Goal: Task Accomplishment & Management: Complete application form

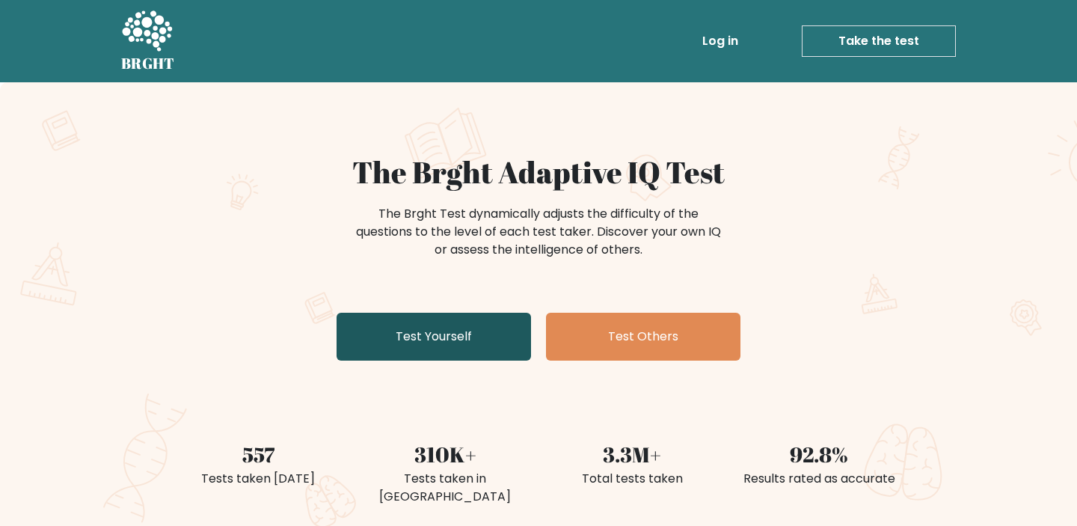
click at [467, 360] on link "Test Yourself" at bounding box center [434, 337] width 194 height 48
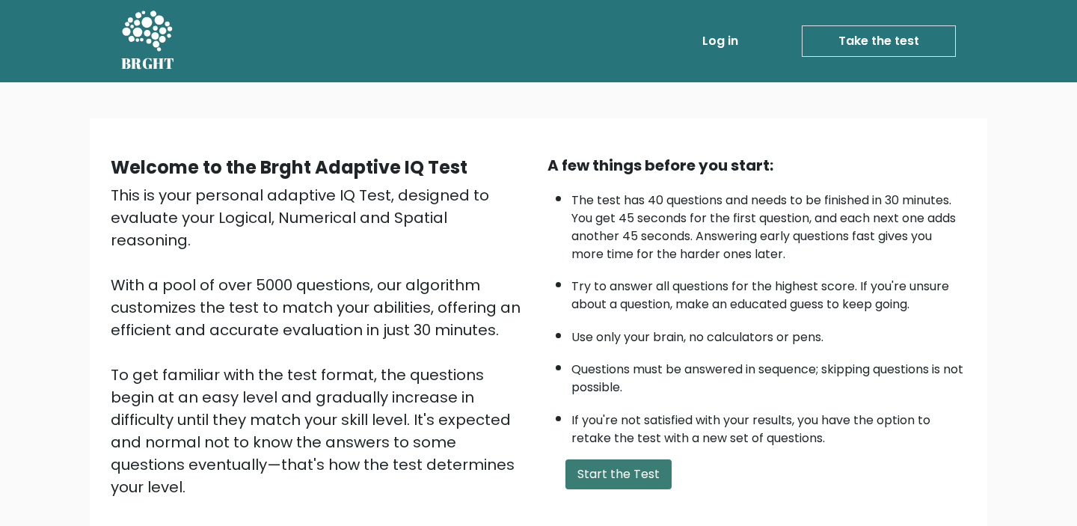
click at [629, 478] on button "Start the Test" at bounding box center [618, 474] width 106 height 30
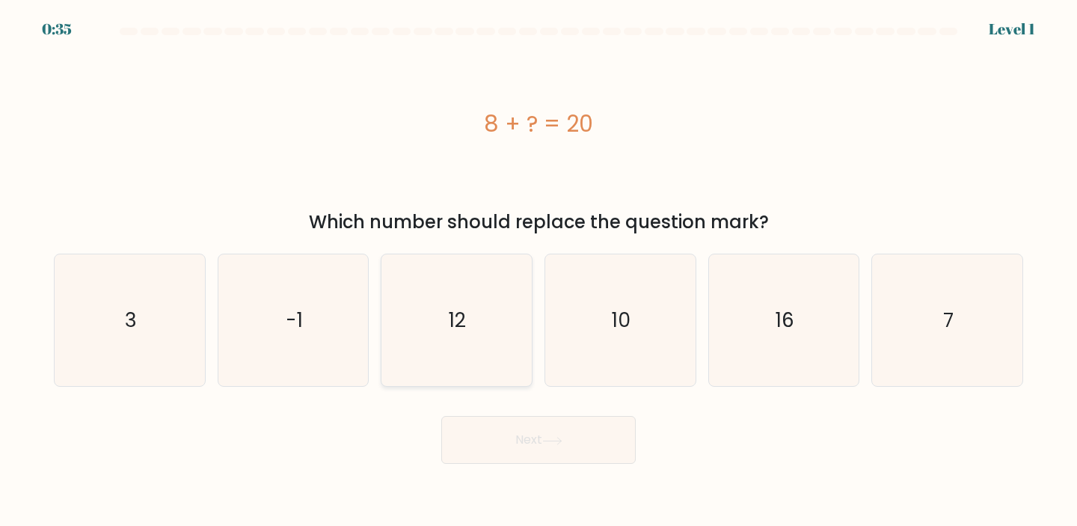
click at [459, 343] on icon "12" at bounding box center [456, 320] width 132 height 132
click at [538, 271] on input "c. 12" at bounding box center [538, 266] width 1 height 7
radio input "true"
click at [529, 429] on button "Next" at bounding box center [538, 440] width 194 height 48
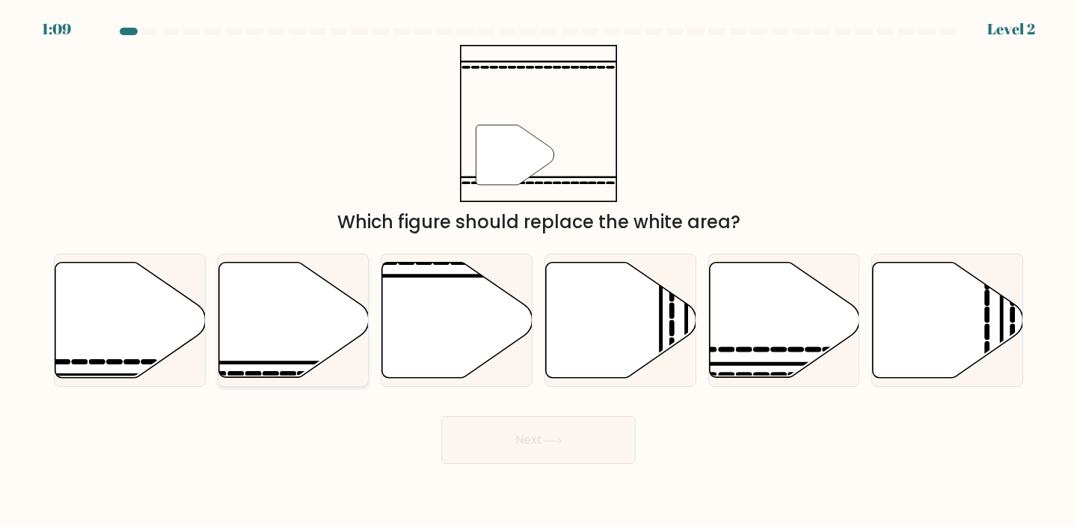
click at [320, 313] on icon at bounding box center [293, 319] width 150 height 115
click at [538, 271] on input "b." at bounding box center [538, 266] width 1 height 7
radio input "true"
click at [560, 441] on icon at bounding box center [552, 441] width 20 height 8
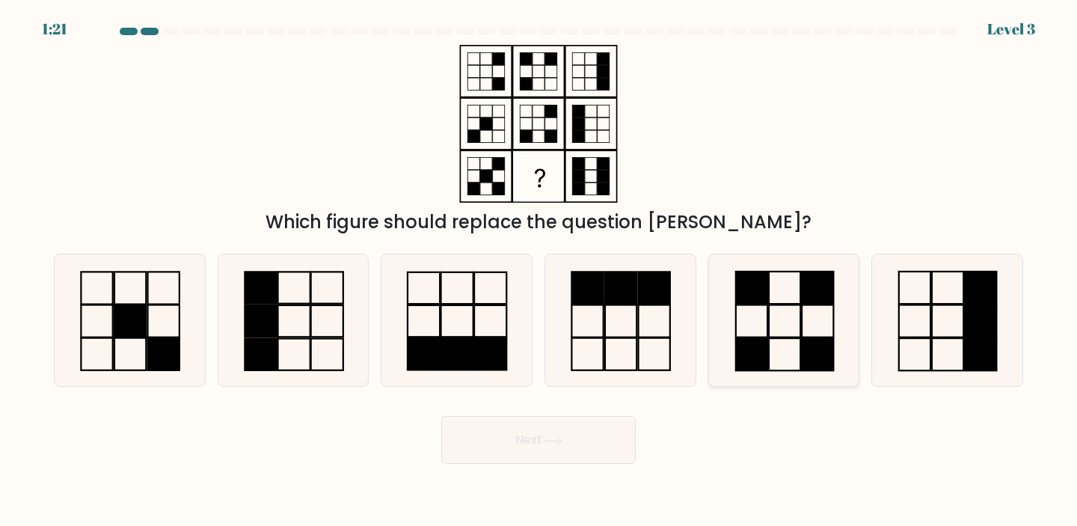
click at [805, 333] on icon at bounding box center [784, 320] width 132 height 132
click at [539, 271] on input "e." at bounding box center [538, 266] width 1 height 7
radio input "true"
click at [520, 436] on button "Next" at bounding box center [538, 440] width 194 height 48
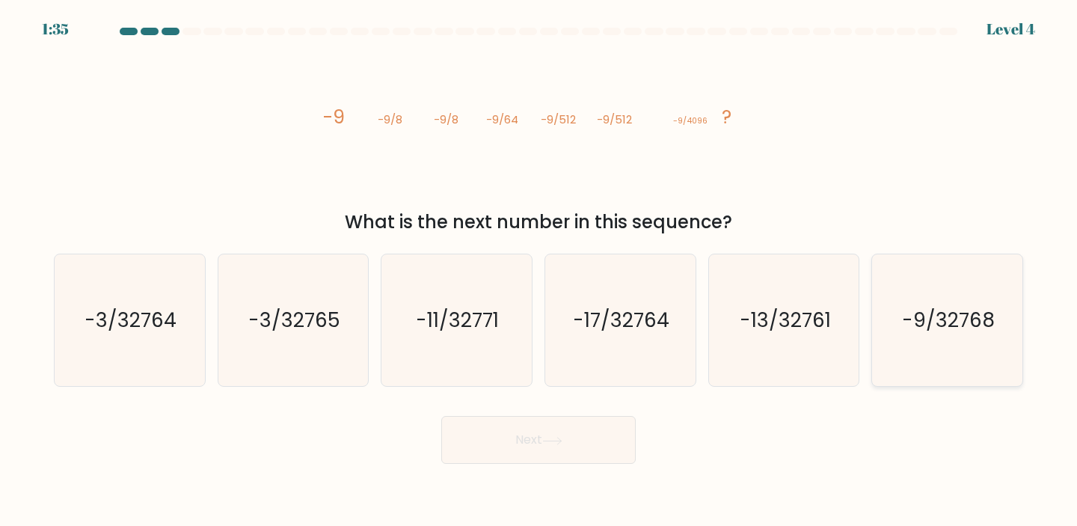
click at [985, 307] on text "-9/32768" at bounding box center [948, 320] width 93 height 28
click at [539, 271] on input "f. -9/32768" at bounding box center [538, 266] width 1 height 7
radio input "true"
click at [517, 432] on button "Next" at bounding box center [538, 440] width 194 height 48
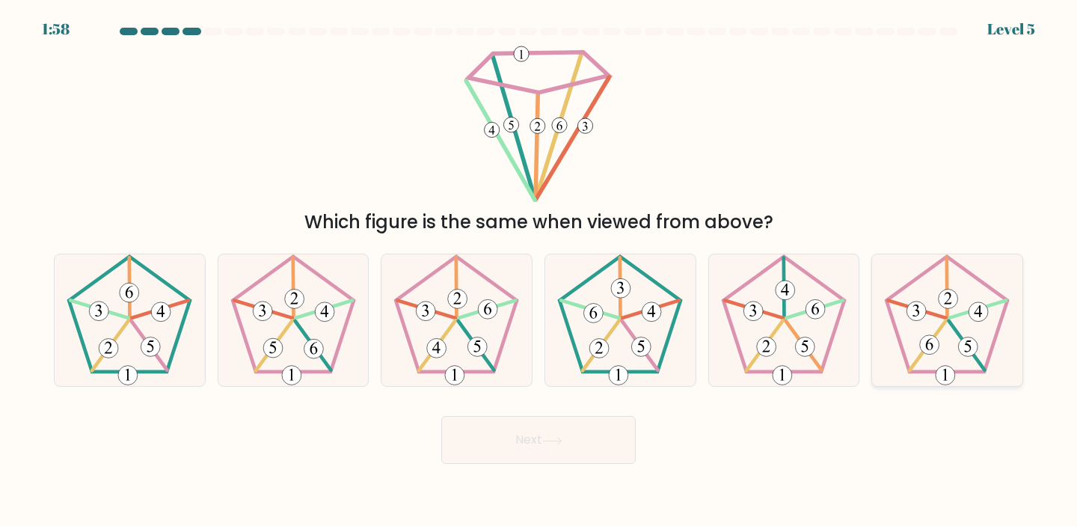
click at [911, 354] on icon at bounding box center [947, 320] width 132 height 132
click at [539, 271] on input "f." at bounding box center [538, 266] width 1 height 7
radio input "true"
click at [584, 432] on button "Next" at bounding box center [538, 440] width 194 height 48
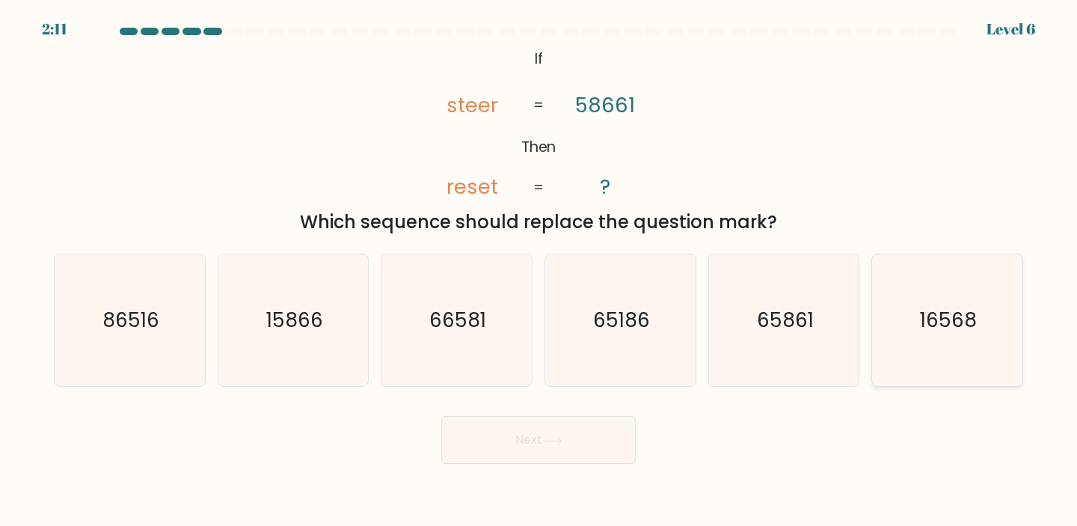
click at [966, 299] on icon "16568" at bounding box center [947, 320] width 132 height 132
click at [539, 271] on input "f. 16568" at bounding box center [538, 266] width 1 height 7
radio input "true"
click at [553, 431] on button "Next" at bounding box center [538, 440] width 194 height 48
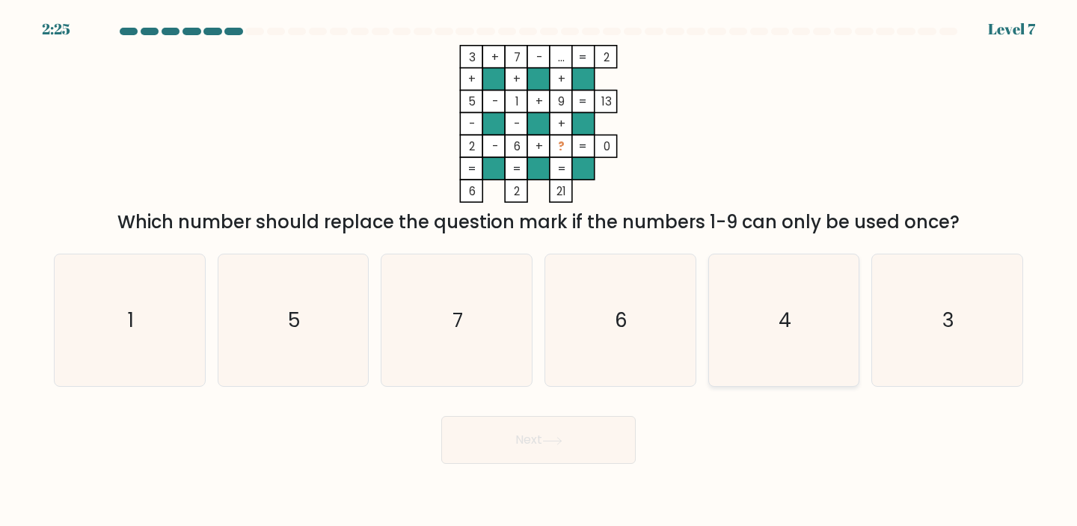
click at [755, 319] on icon "4" at bounding box center [784, 320] width 132 height 132
click at [539, 271] on input "e. 4" at bounding box center [538, 266] width 1 height 7
radio input "true"
click at [580, 456] on button "Next" at bounding box center [538, 440] width 194 height 48
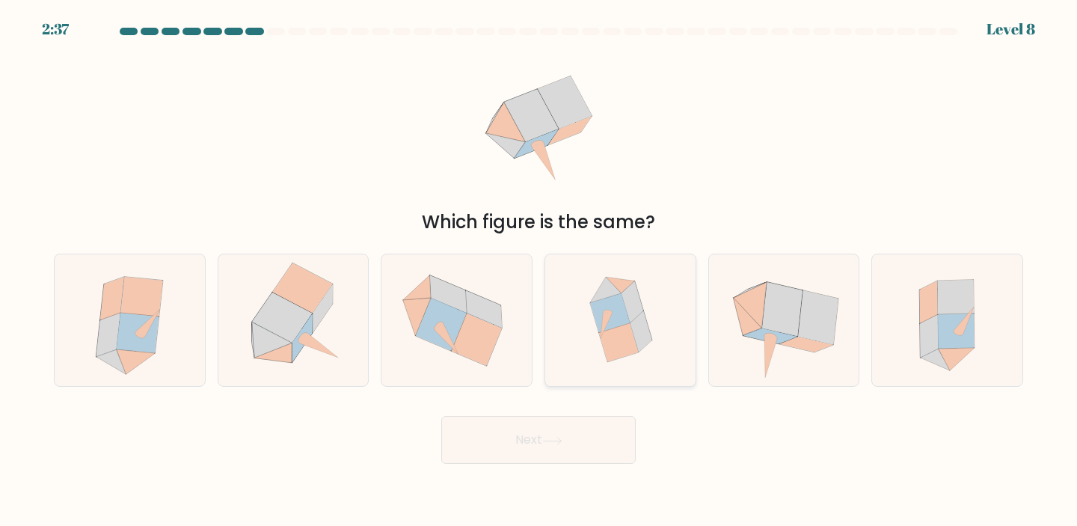
click at [643, 307] on icon at bounding box center [620, 320] width 126 height 132
click at [539, 271] on input "d." at bounding box center [538, 266] width 1 height 7
radio input "true"
click at [568, 436] on button "Next" at bounding box center [538, 440] width 194 height 48
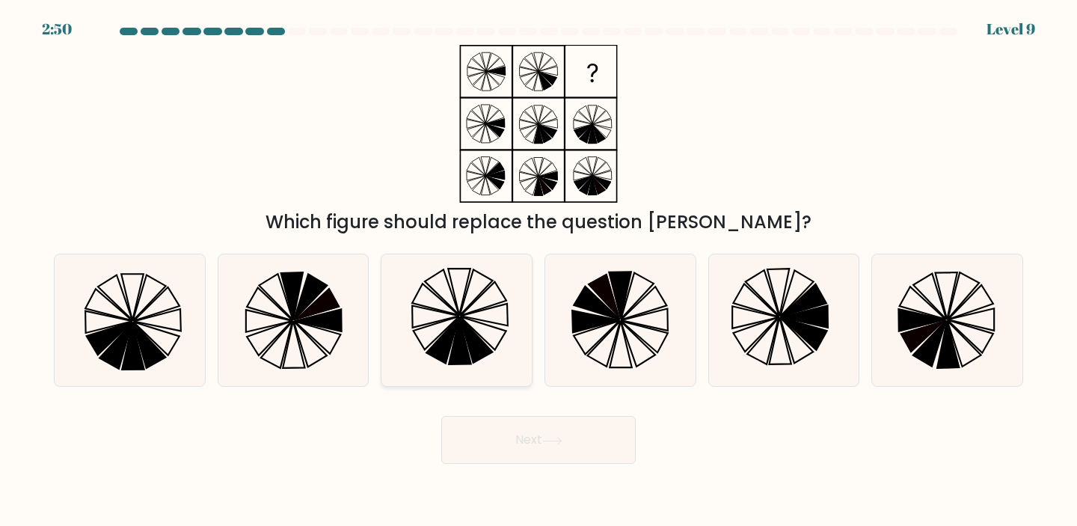
click at [469, 298] on icon at bounding box center [456, 320] width 132 height 132
click at [538, 271] on input "c." at bounding box center [538, 266] width 1 height 7
radio input "true"
click at [490, 449] on button "Next" at bounding box center [538, 440] width 194 height 48
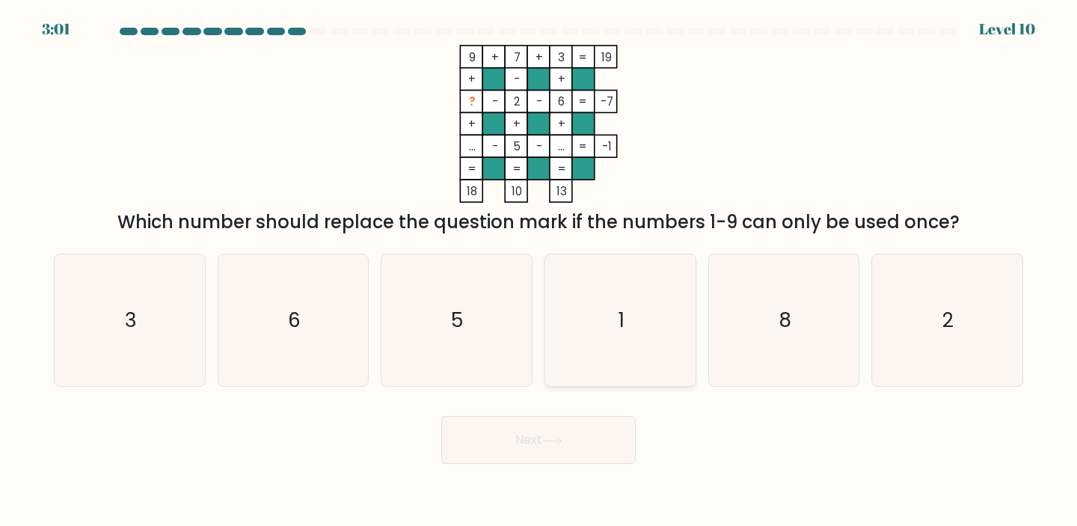
click at [625, 336] on icon "1" at bounding box center [620, 320] width 132 height 132
click at [539, 271] on input "d. 1" at bounding box center [538, 266] width 1 height 7
radio input "true"
click at [555, 435] on button "Next" at bounding box center [538, 440] width 194 height 48
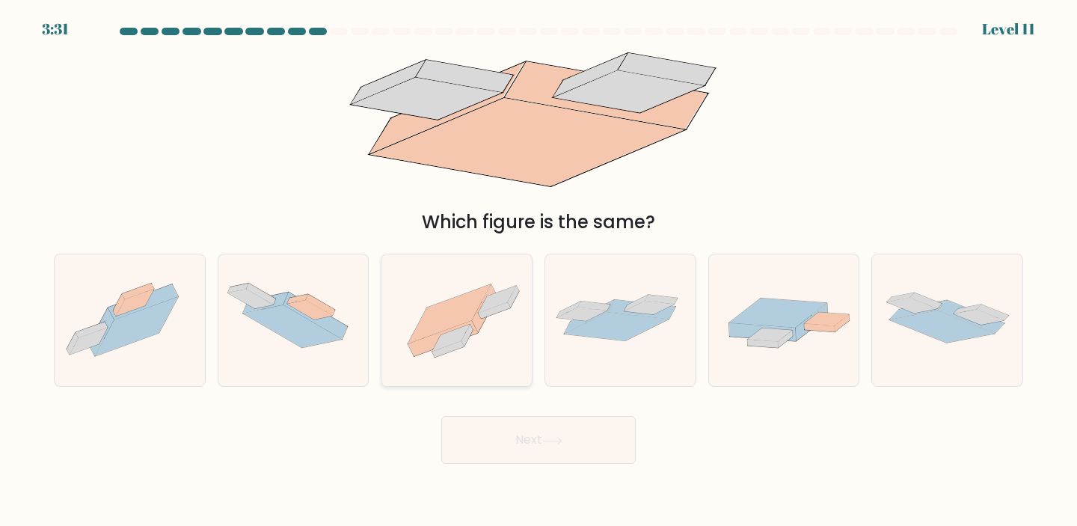
click at [468, 310] on icon at bounding box center [449, 313] width 82 height 59
click at [538, 271] on input "c." at bounding box center [538, 266] width 1 height 7
radio input "true"
click at [577, 451] on button "Next" at bounding box center [538, 440] width 194 height 48
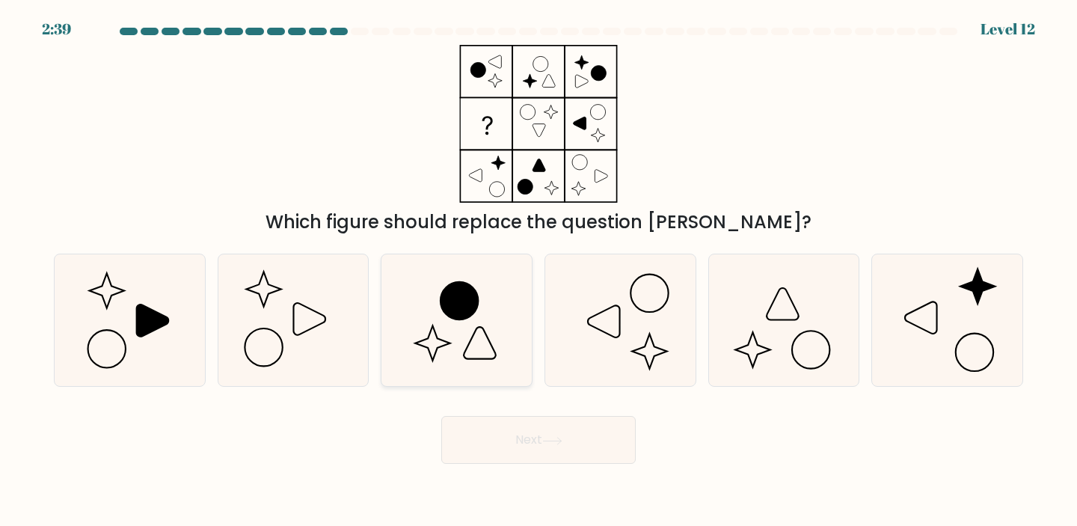
click at [499, 305] on icon at bounding box center [456, 320] width 132 height 132
click at [538, 271] on input "c." at bounding box center [538, 266] width 1 height 7
radio input "true"
click at [526, 420] on button "Next" at bounding box center [538, 440] width 194 height 48
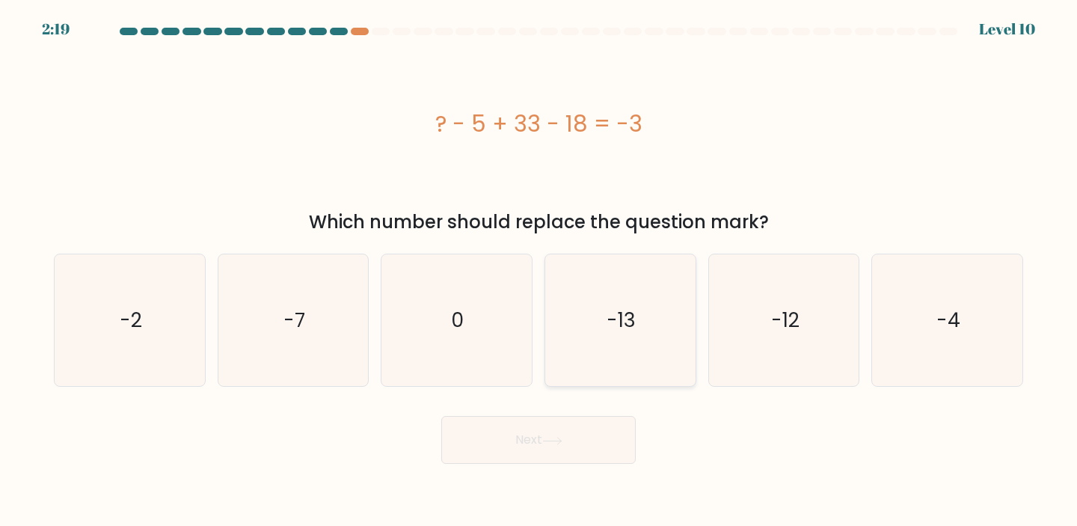
click at [653, 344] on icon "-13" at bounding box center [620, 320] width 132 height 132
click at [539, 271] on input "d. -13" at bounding box center [538, 266] width 1 height 7
radio input "true"
click at [592, 440] on button "Next" at bounding box center [538, 440] width 194 height 48
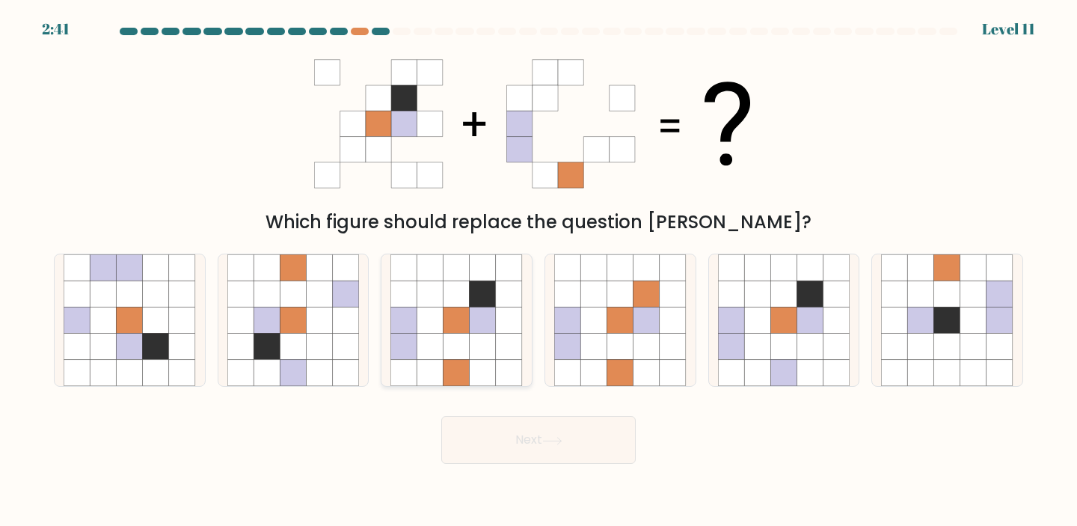
click at [445, 349] on icon at bounding box center [456, 347] width 26 height 26
click at [538, 271] on input "c." at bounding box center [538, 266] width 1 height 7
radio input "true"
click at [542, 441] on button "Next" at bounding box center [538, 440] width 194 height 48
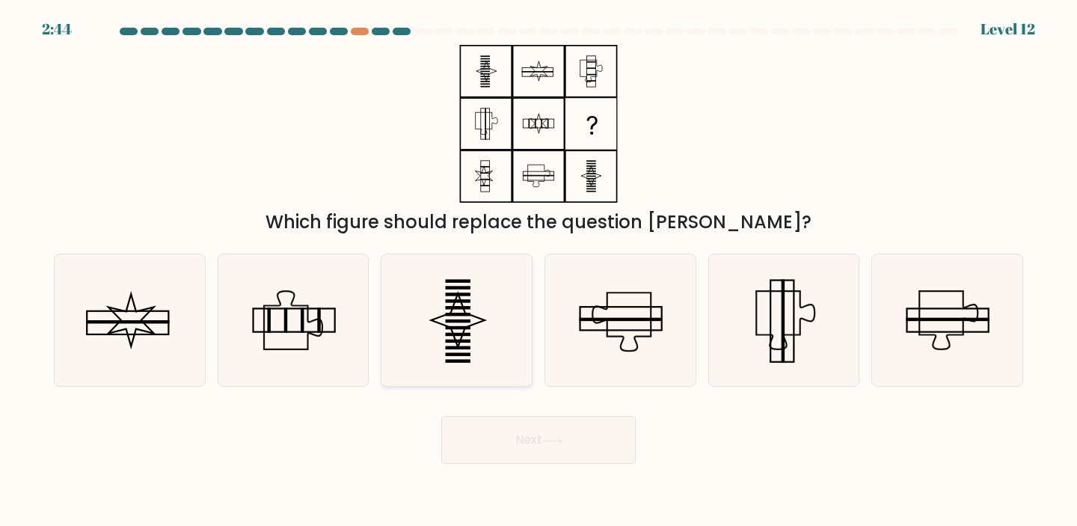
click at [479, 334] on icon at bounding box center [456, 320] width 132 height 132
click at [538, 271] on input "c." at bounding box center [538, 266] width 1 height 7
radio input "true"
click at [529, 436] on button "Next" at bounding box center [538, 440] width 194 height 48
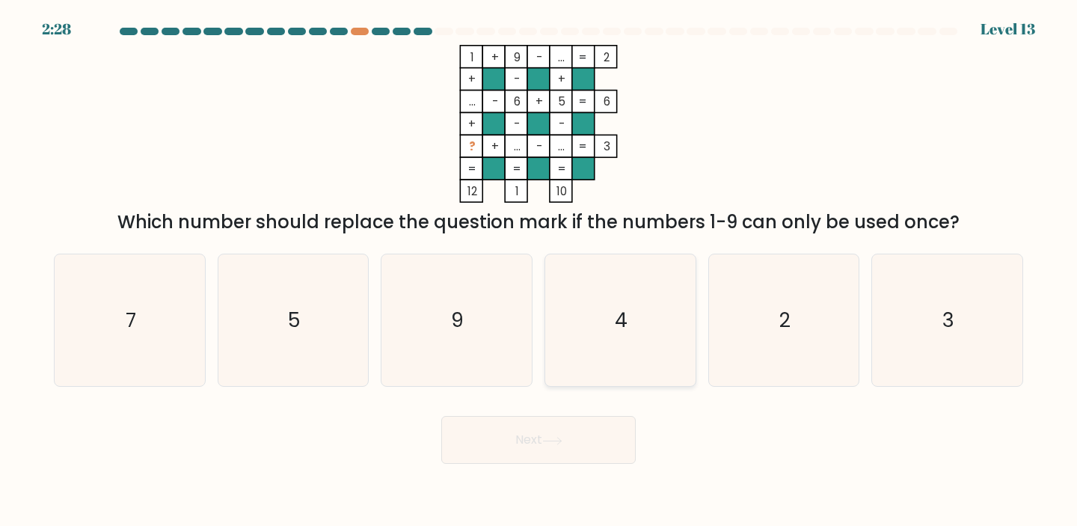
click at [653, 301] on icon "4" at bounding box center [620, 320] width 132 height 132
click at [539, 271] on input "d. 4" at bounding box center [538, 266] width 1 height 7
radio input "true"
click at [555, 438] on icon at bounding box center [552, 441] width 20 height 8
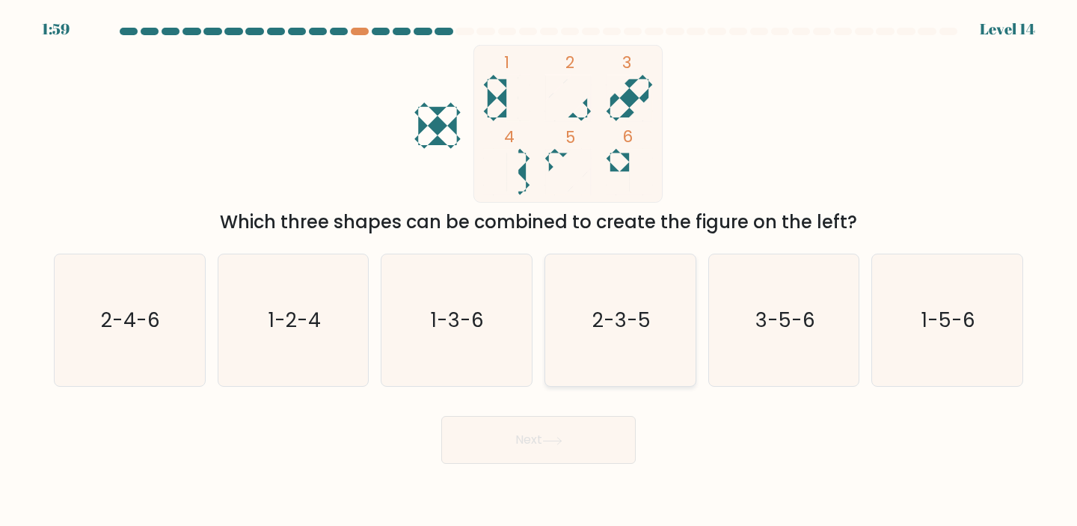
click at [626, 326] on text "2-3-5" at bounding box center [621, 320] width 58 height 28
click at [539, 271] on input "d. 2-3-5" at bounding box center [538, 266] width 1 height 7
radio input "true"
click at [571, 443] on button "Next" at bounding box center [538, 440] width 194 height 48
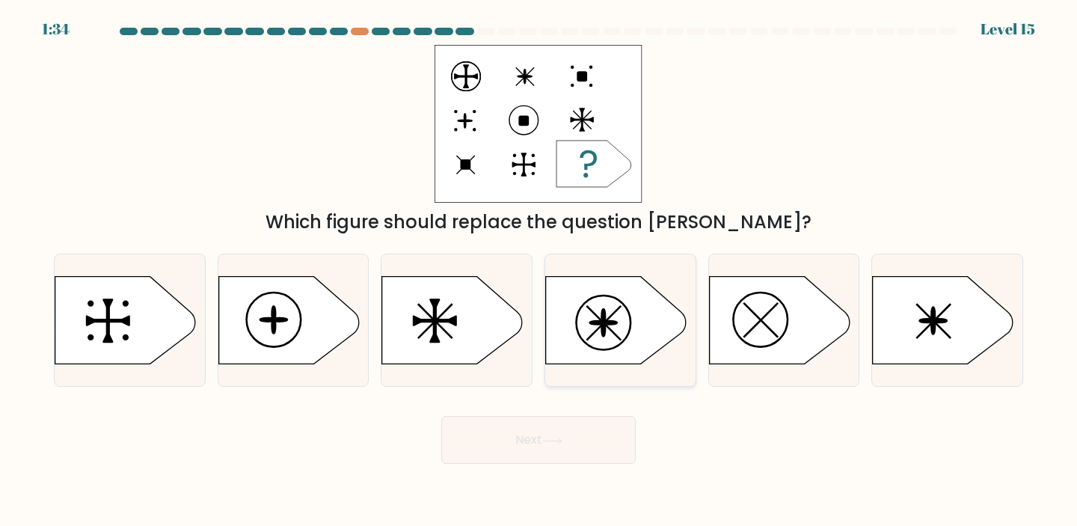
click at [620, 339] on rect at bounding box center [604, 323] width 36 height 36
click at [539, 271] on input "d." at bounding box center [538, 266] width 1 height 7
radio input "true"
click at [544, 441] on button "Next" at bounding box center [538, 440] width 194 height 48
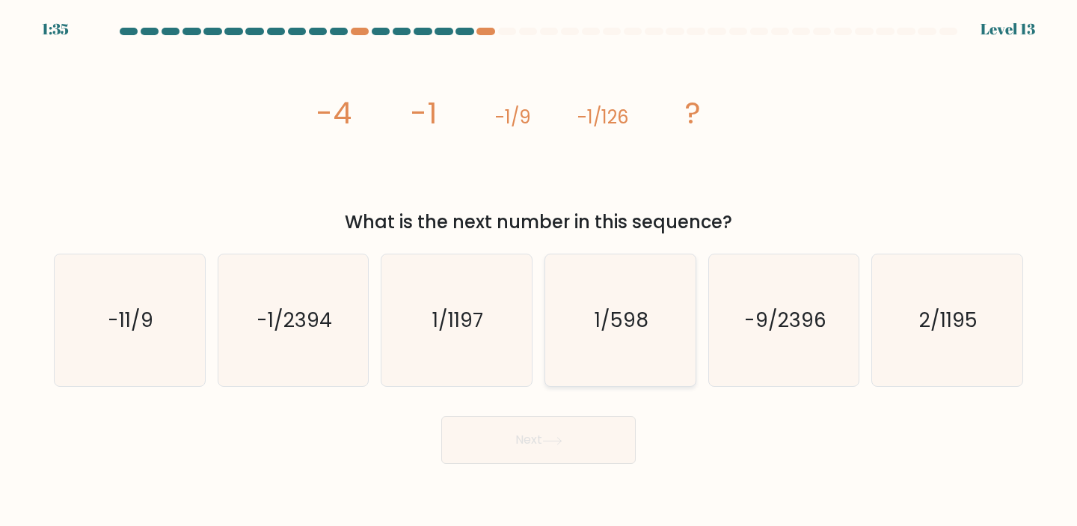
click at [630, 329] on text "1/598" at bounding box center [622, 320] width 54 height 28
click at [539, 271] on input "d. 1/598" at bounding box center [538, 266] width 1 height 7
radio input "true"
click at [586, 441] on button "Next" at bounding box center [538, 440] width 194 height 48
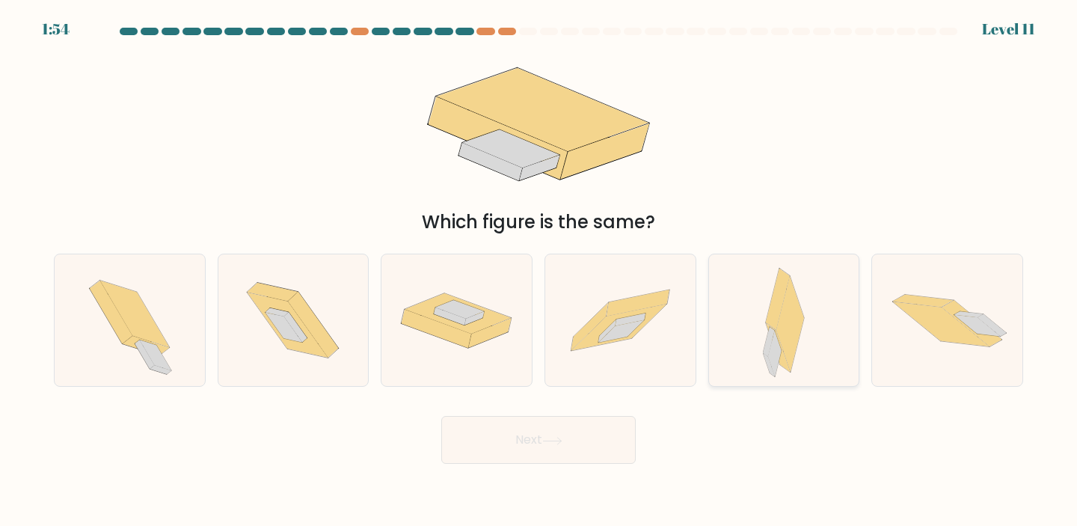
click at [808, 343] on div at bounding box center [784, 321] width 152 height 134
click at [539, 271] on input "e." at bounding box center [538, 266] width 1 height 7
radio input "true"
click at [583, 447] on button "Next" at bounding box center [538, 440] width 194 height 48
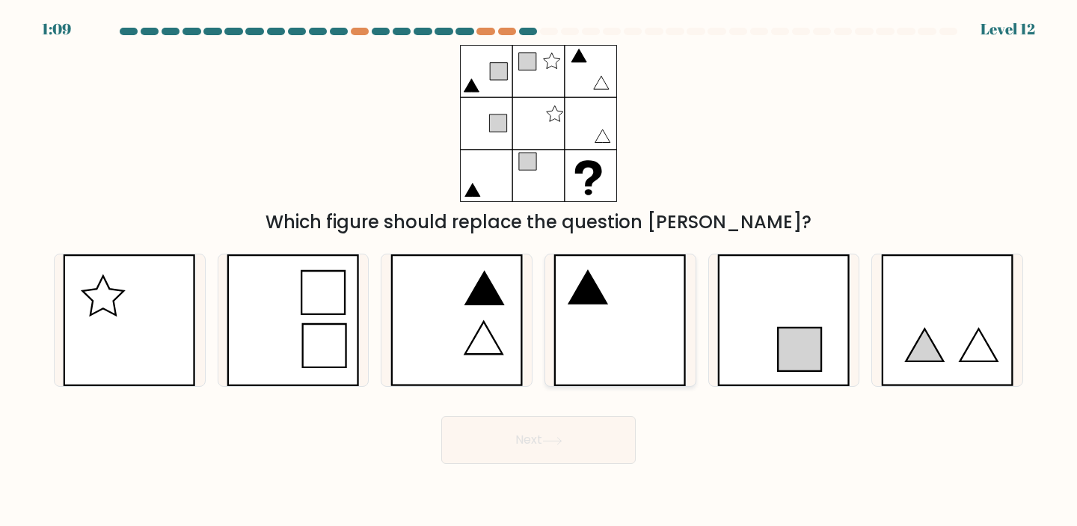
click at [625, 316] on icon at bounding box center [619, 320] width 133 height 132
click at [539, 271] on input "d." at bounding box center [538, 266] width 1 height 7
radio input "true"
click at [567, 455] on button "Next" at bounding box center [538, 440] width 194 height 48
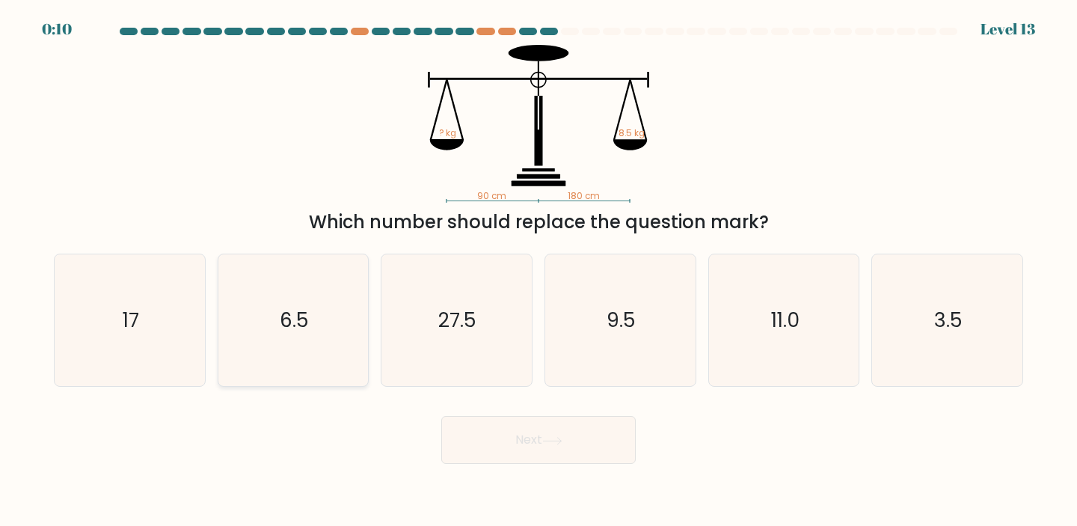
click at [295, 340] on icon "6.5" at bounding box center [293, 320] width 132 height 132
click at [538, 271] on input "b. 6.5" at bounding box center [538, 266] width 1 height 7
radio input "true"
click at [614, 455] on button "Next" at bounding box center [538, 440] width 194 height 48
